Goal: Go to known website: Access a specific website the user already knows

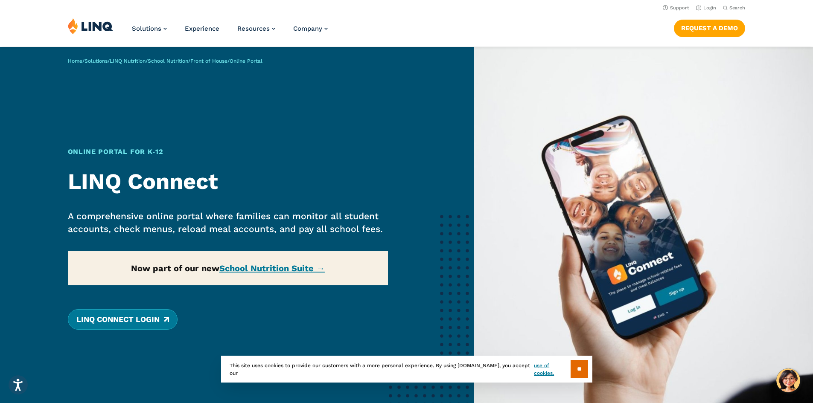
click at [151, 322] on link "LINQ Connect Login" at bounding box center [123, 319] width 110 height 20
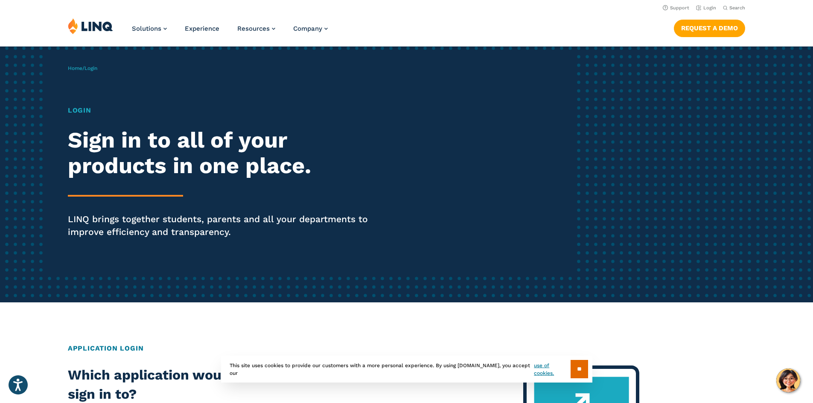
scroll to position [18, 0]
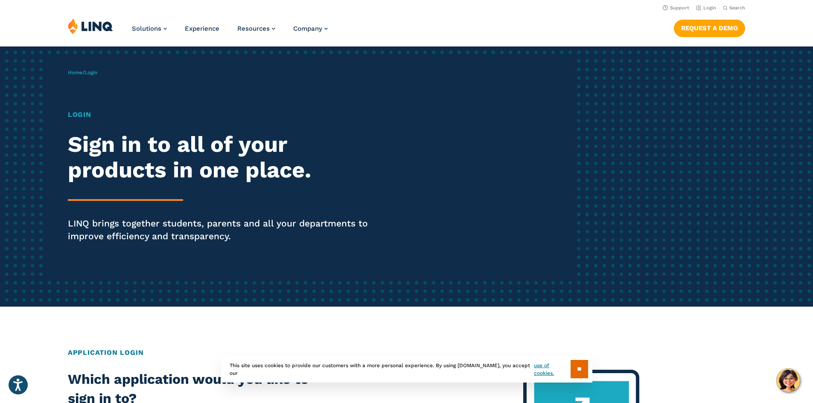
click at [69, 122] on div "Login Sign in to all of your products in one place. LINQ brings together studen…" at bounding box center [224, 188] width 313 height 157
click at [77, 116] on h1 "Login" at bounding box center [224, 115] width 313 height 10
click at [85, 119] on h1 "Login" at bounding box center [224, 115] width 313 height 10
click at [84, 115] on h1 "Login" at bounding box center [224, 115] width 313 height 10
click at [85, 113] on h1 "Login" at bounding box center [224, 115] width 313 height 10
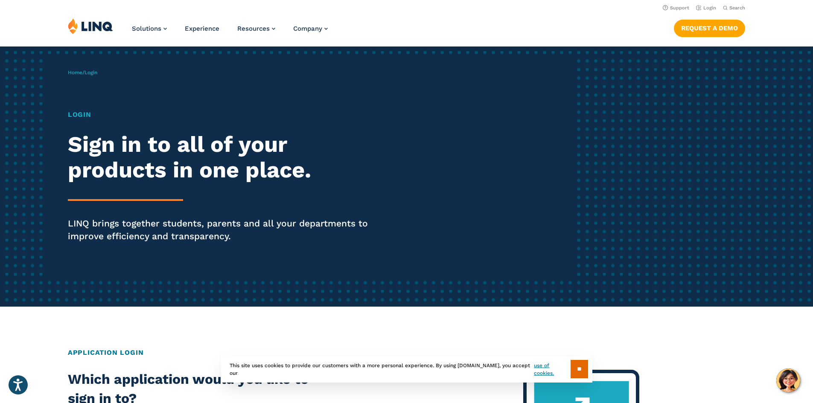
click at [81, 113] on h1 "Login" at bounding box center [224, 115] width 313 height 10
click at [77, 73] on link "Home" at bounding box center [75, 73] width 15 height 6
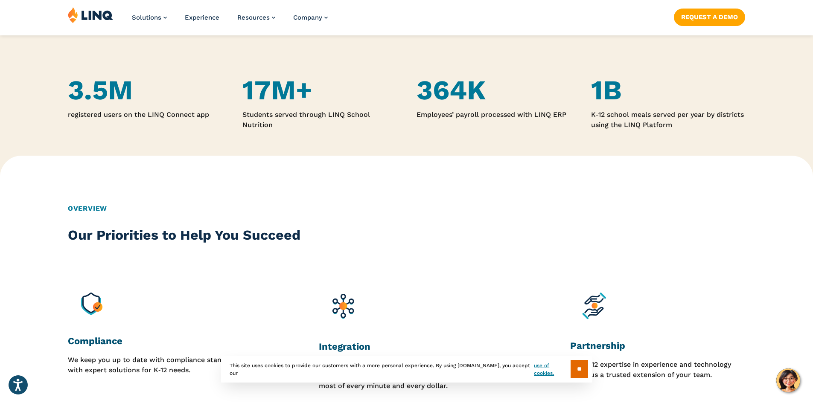
scroll to position [636, 0]
